Goal: Book appointment/travel/reservation

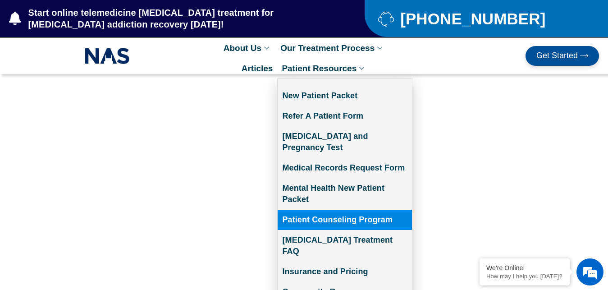
click at [323, 209] on link "Patient Counseling Program" at bounding box center [344, 219] width 134 height 20
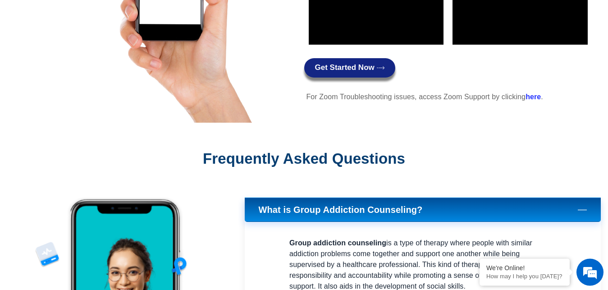
scroll to position [1034, 0]
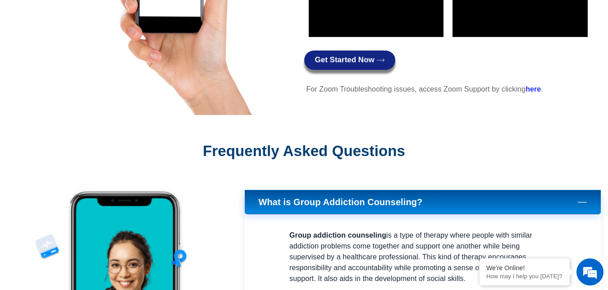
click at [353, 59] on span "Get Started Now" at bounding box center [344, 60] width 59 height 9
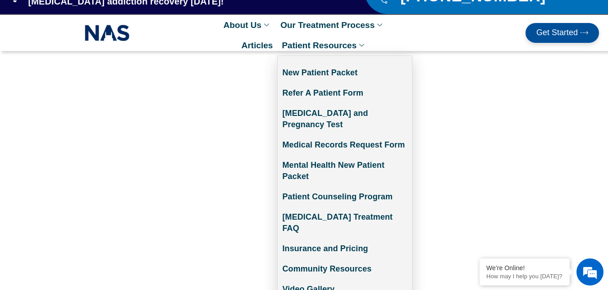
click at [350, 48] on link "Patient Resources" at bounding box center [324, 45] width 94 height 20
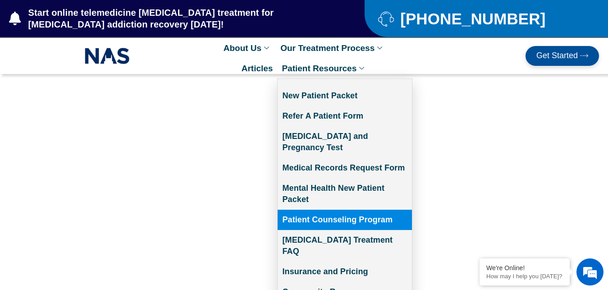
click at [346, 209] on link "Patient Counseling Program" at bounding box center [344, 219] width 134 height 20
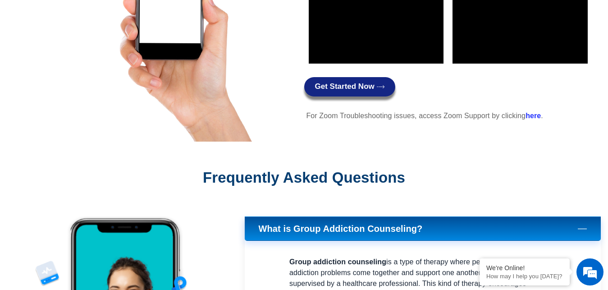
scroll to position [1011, 0]
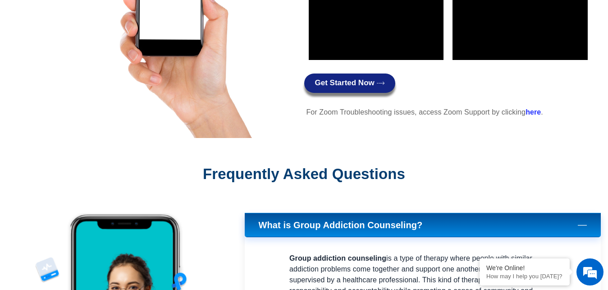
click at [353, 77] on link "Get Started Now" at bounding box center [349, 82] width 91 height 19
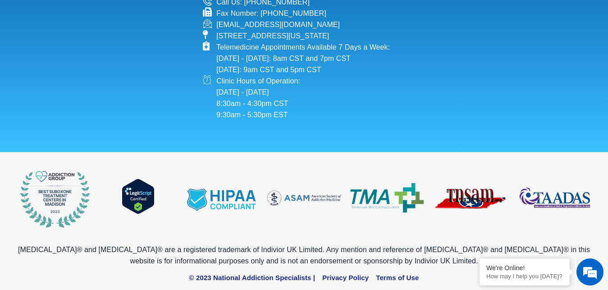
scroll to position [1959, 0]
